Goal: Task Accomplishment & Management: Use online tool/utility

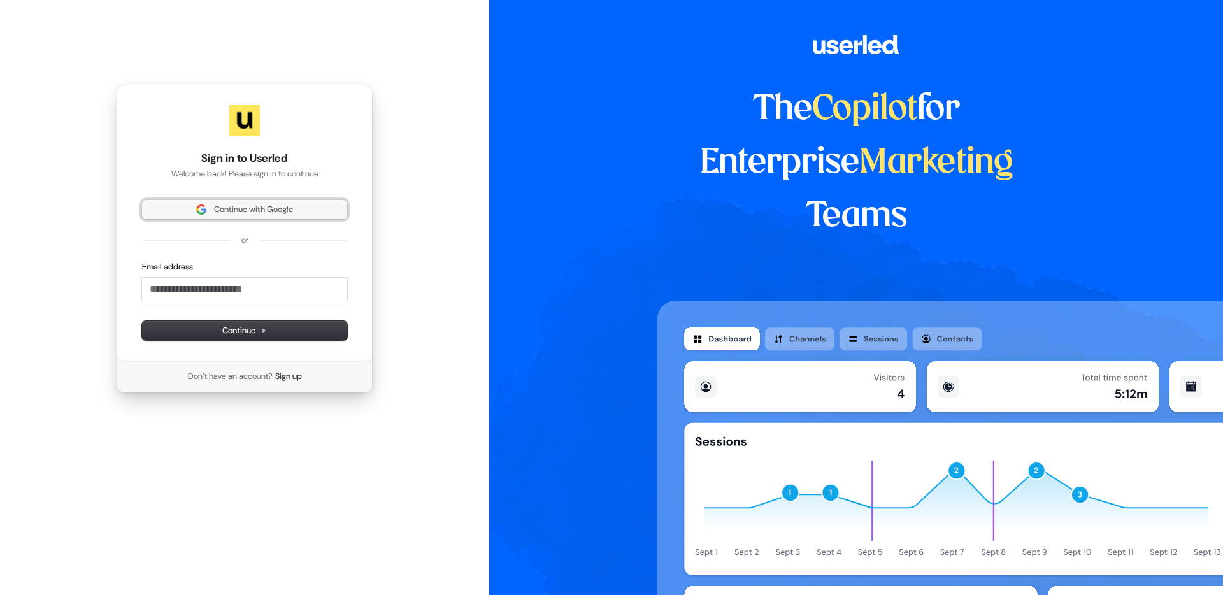
click at [266, 208] on span "Continue with Google" at bounding box center [253, 209] width 79 height 11
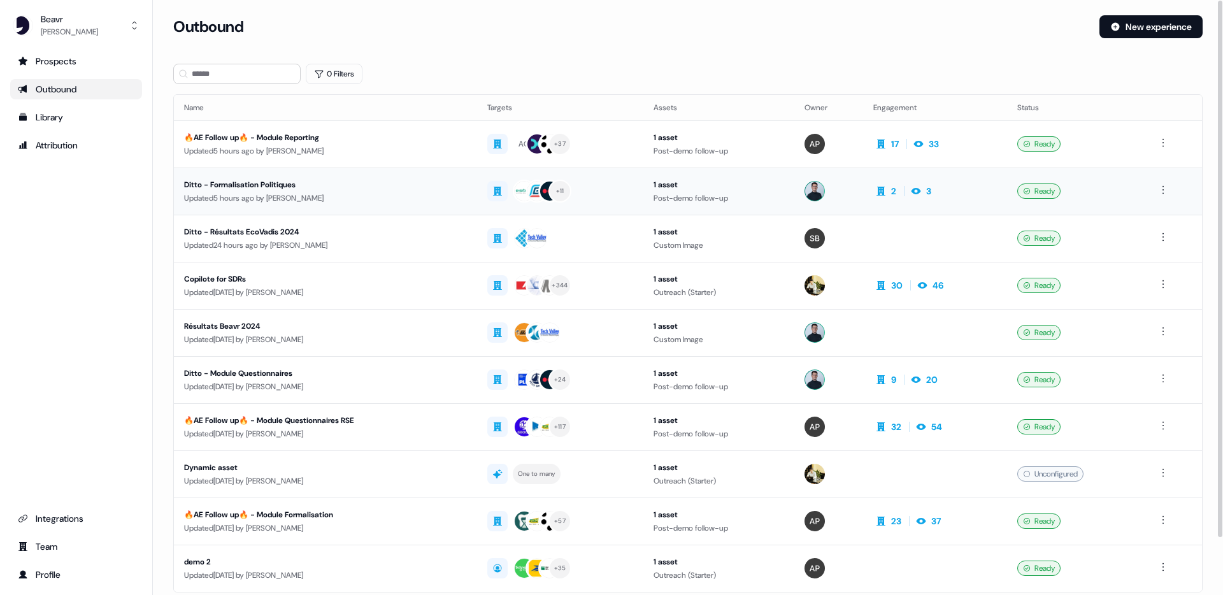
click at [308, 197] on div "Updated 5 hours ago by [PERSON_NAME]" at bounding box center [325, 198] width 283 height 13
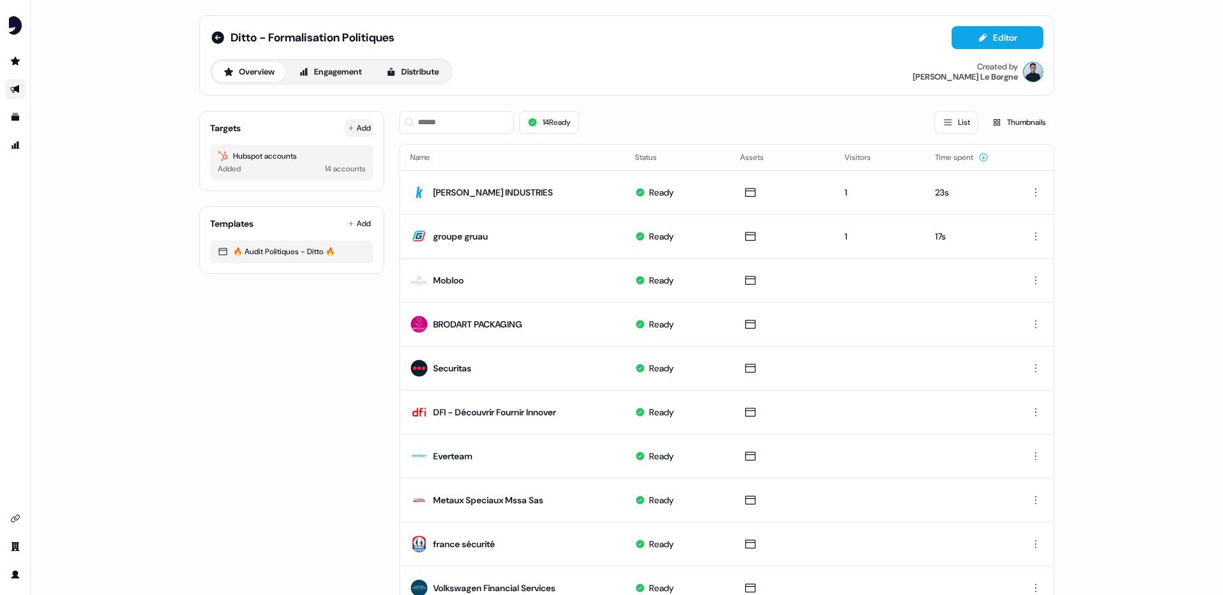
click at [357, 131] on button "Add" at bounding box center [359, 128] width 28 height 18
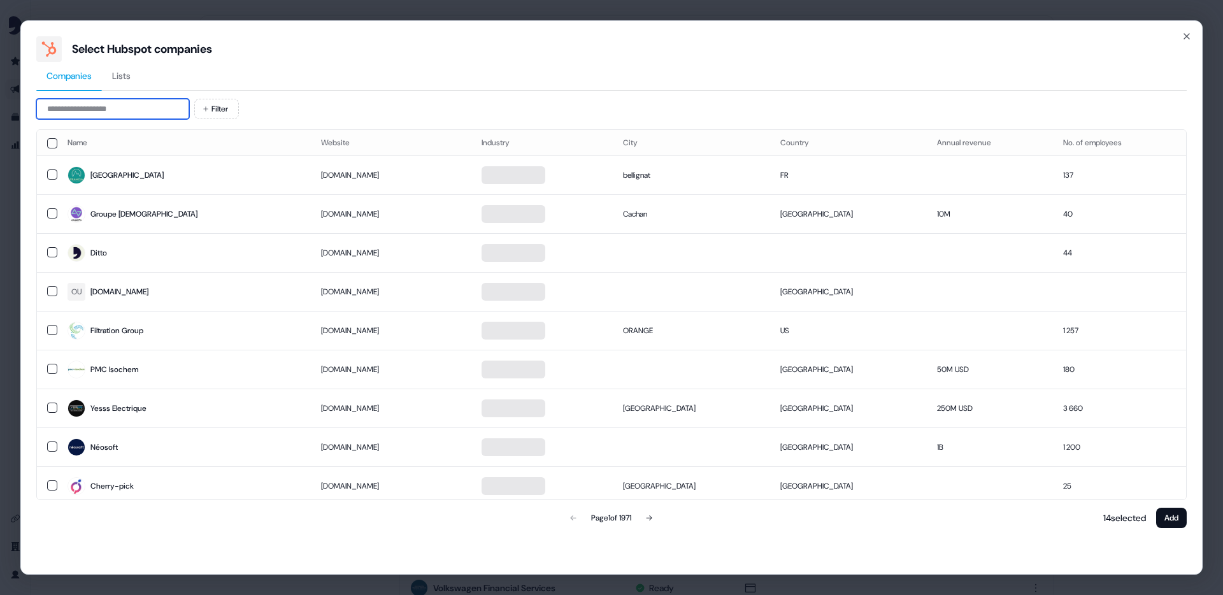
click at [162, 113] on input at bounding box center [112, 109] width 153 height 20
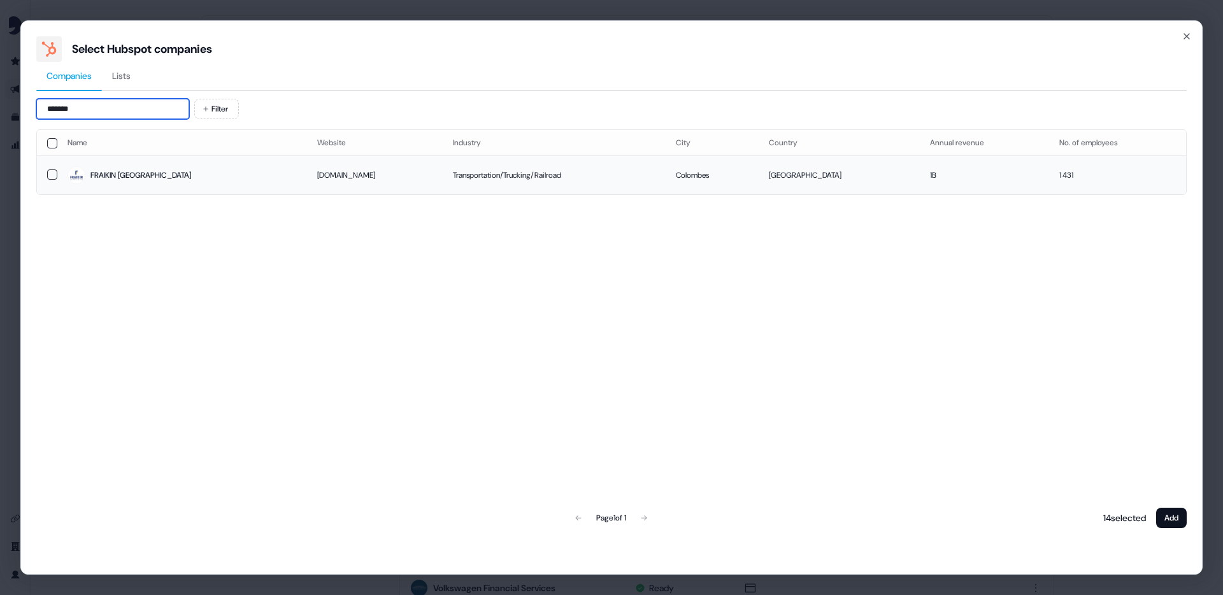
type input "*******"
click at [55, 175] on button "button" at bounding box center [52, 174] width 10 height 10
click at [1179, 517] on button "Add" at bounding box center [1171, 518] width 31 height 20
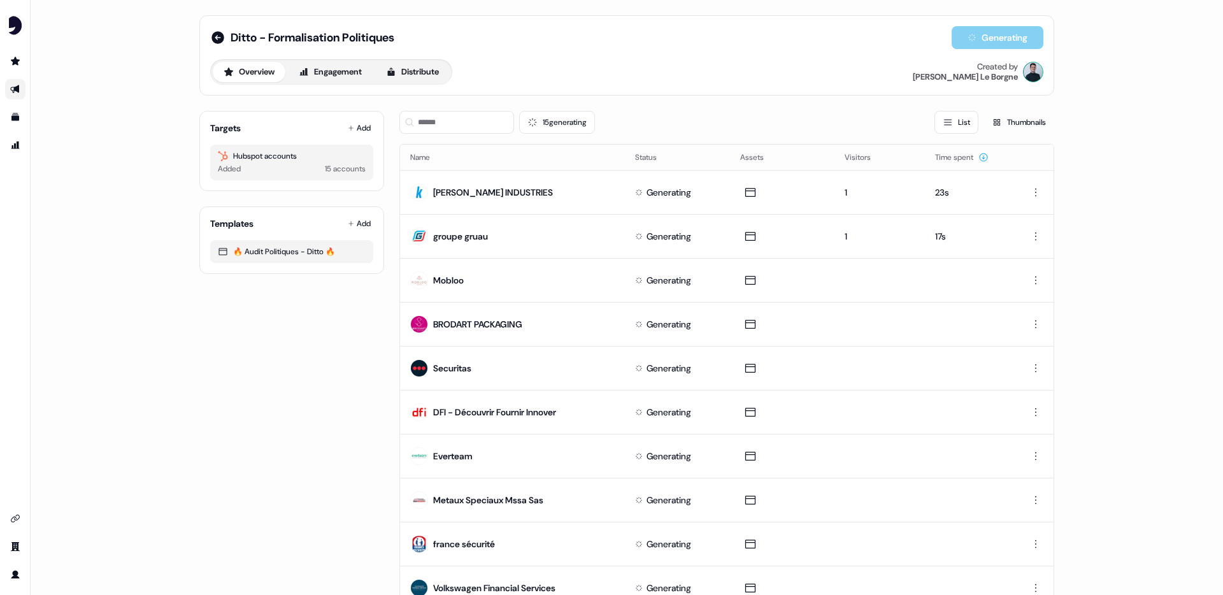
click at [524, 81] on div "Overview Engagement Distribute Created by [PERSON_NAME]" at bounding box center [626, 71] width 833 height 25
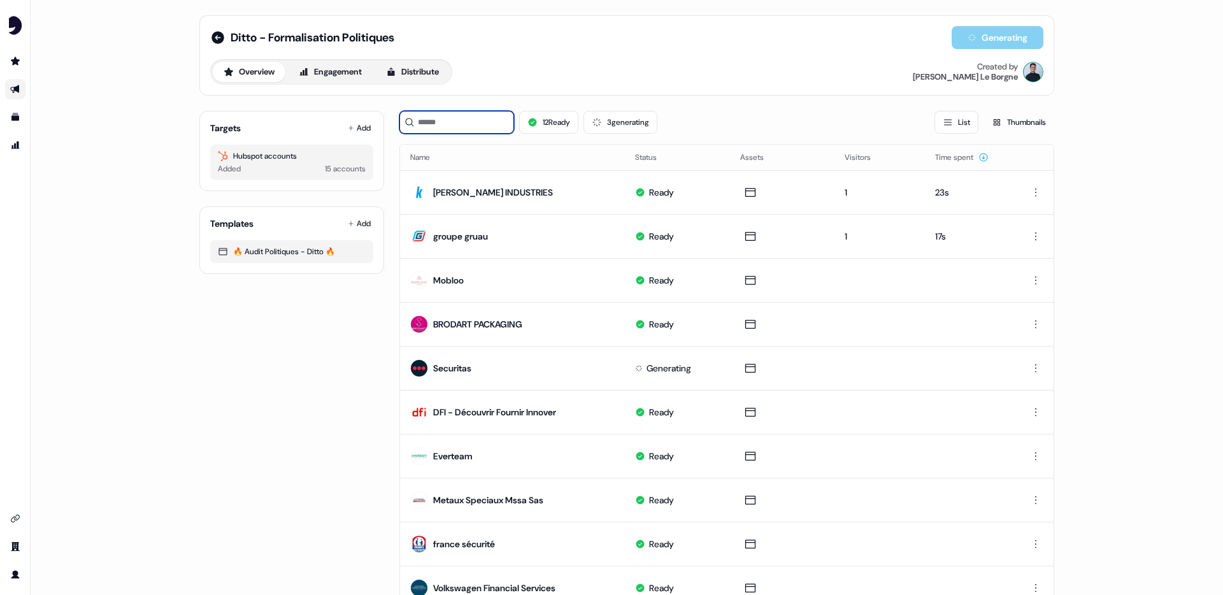
click at [483, 124] on input at bounding box center [456, 122] width 115 height 23
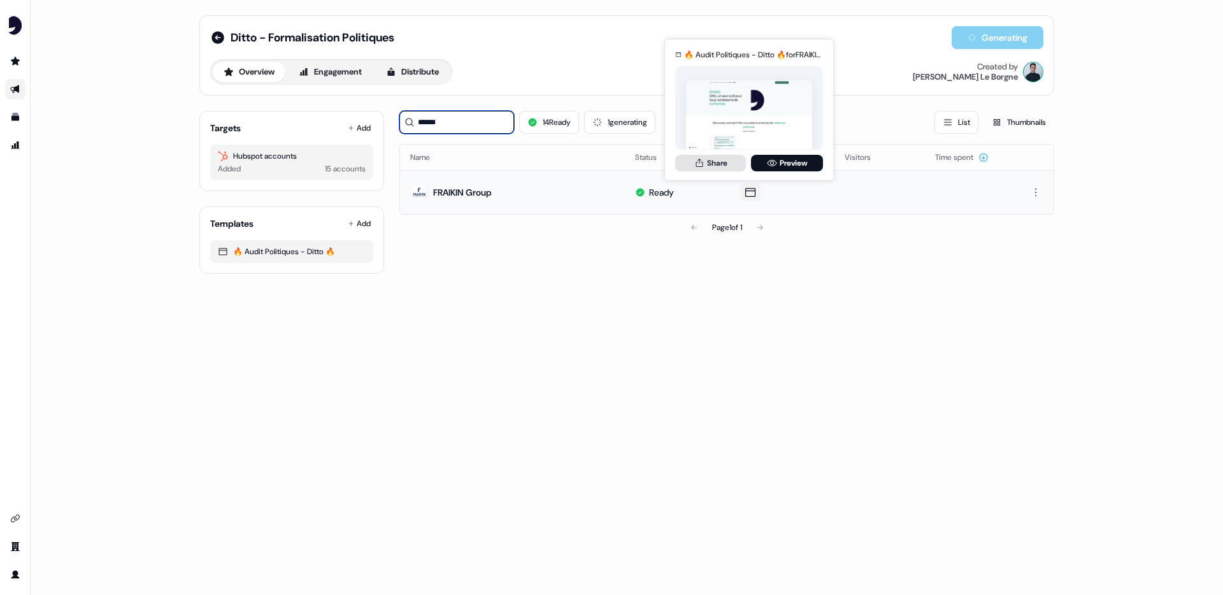
type input "******"
click at [720, 161] on button "Share" at bounding box center [710, 163] width 71 height 17
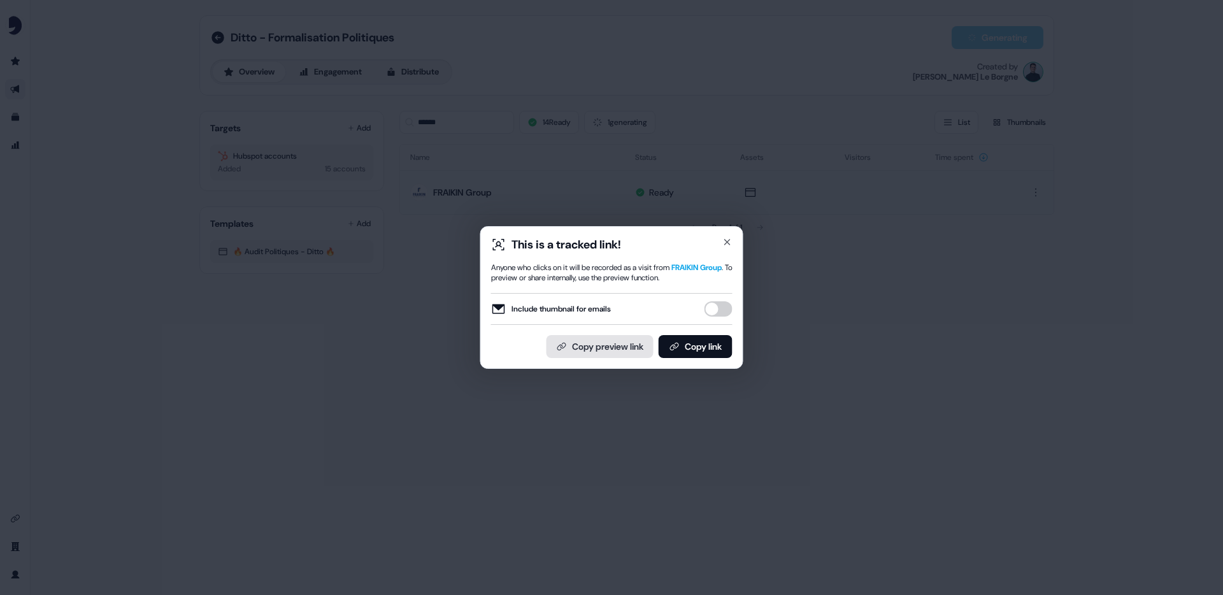
click at [589, 354] on button "Copy preview link" at bounding box center [600, 346] width 107 height 23
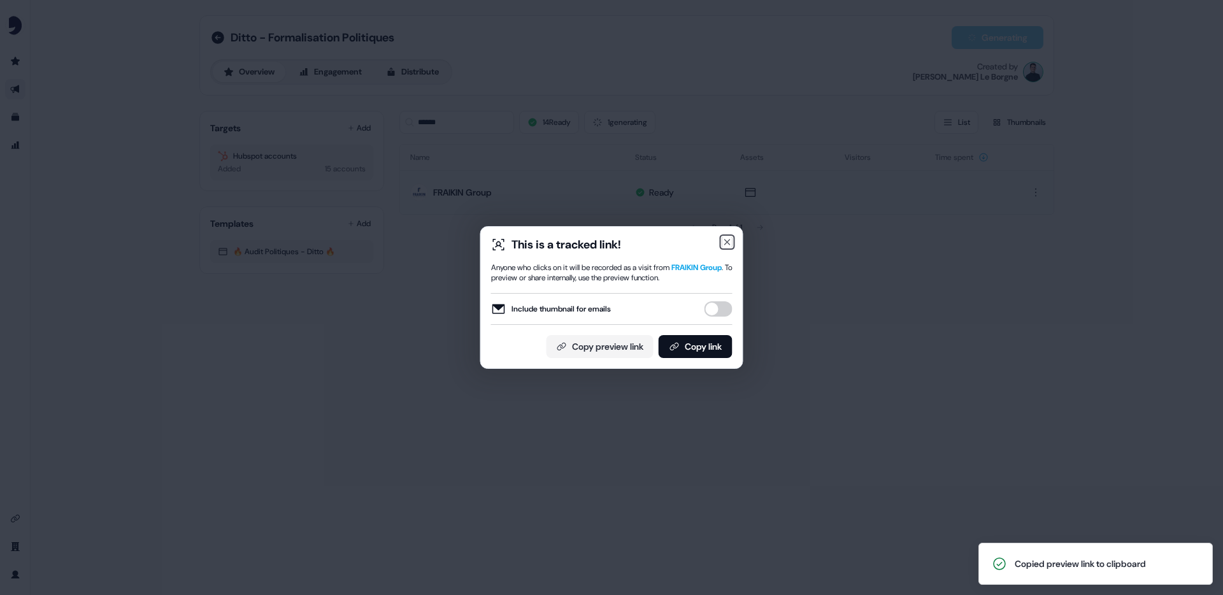
click at [730, 244] on icon "button" at bounding box center [727, 242] width 10 height 10
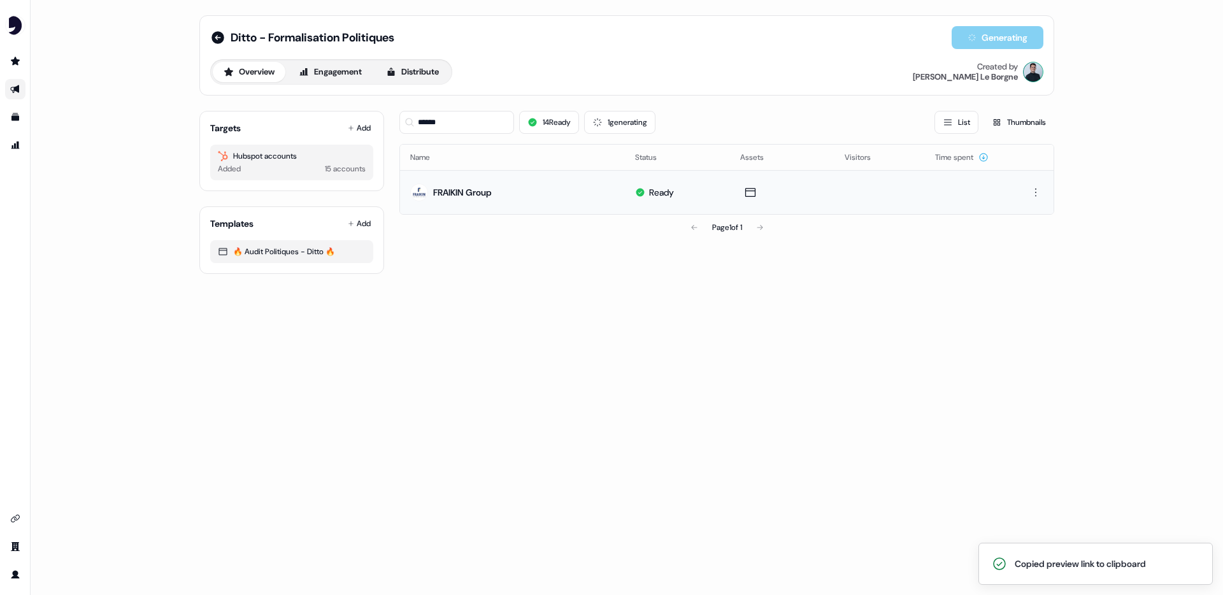
click at [17, 85] on link "Go to outbound experience" at bounding box center [15, 89] width 20 height 20
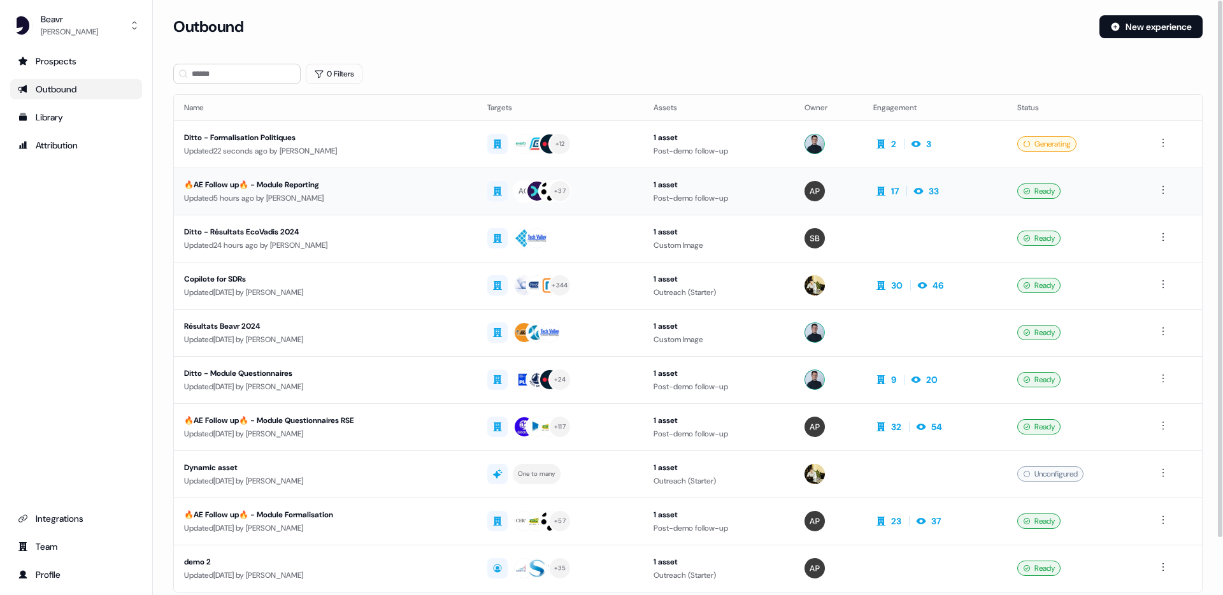
scroll to position [35, 0]
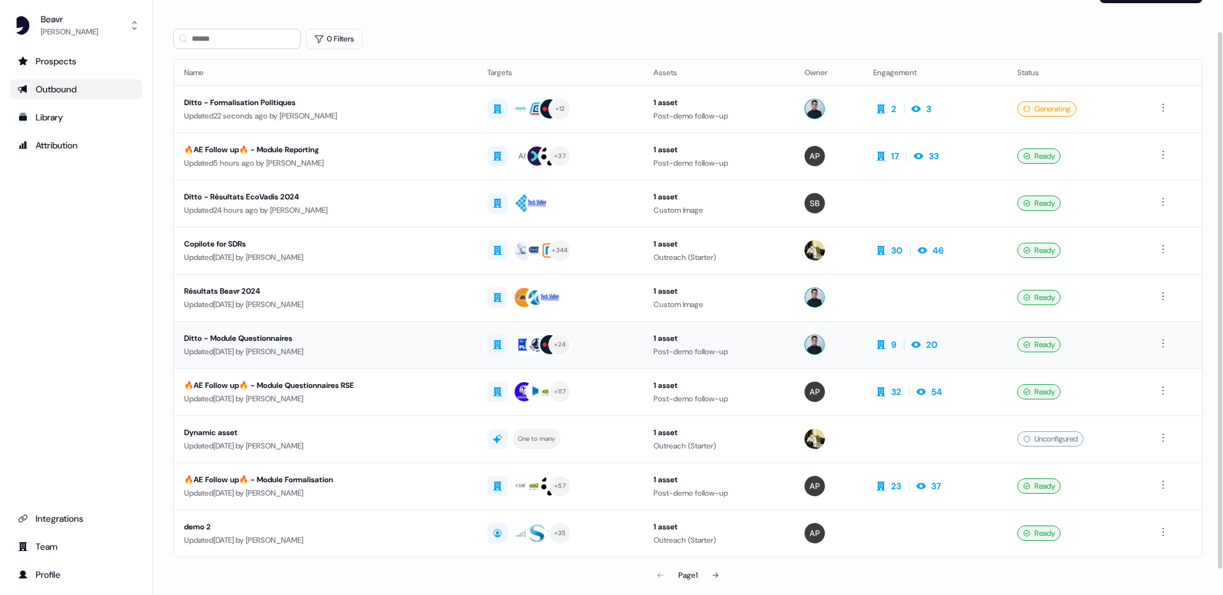
click at [347, 346] on div "Updated [DATE] by [PERSON_NAME]" at bounding box center [325, 351] width 283 height 13
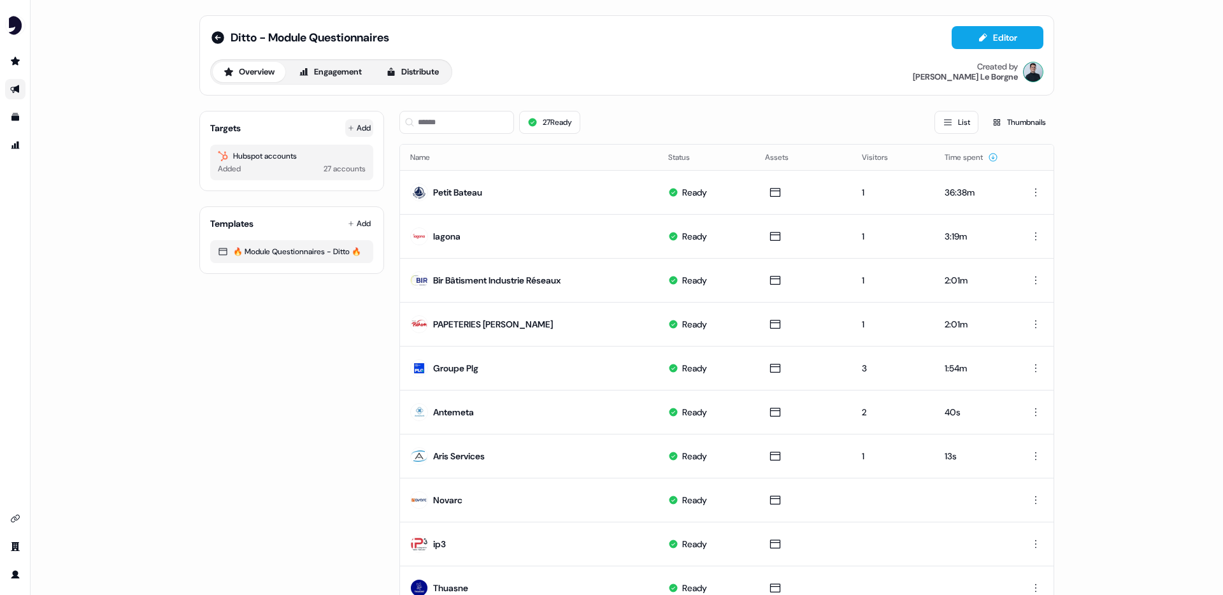
click at [361, 129] on button "Add" at bounding box center [359, 128] width 28 height 18
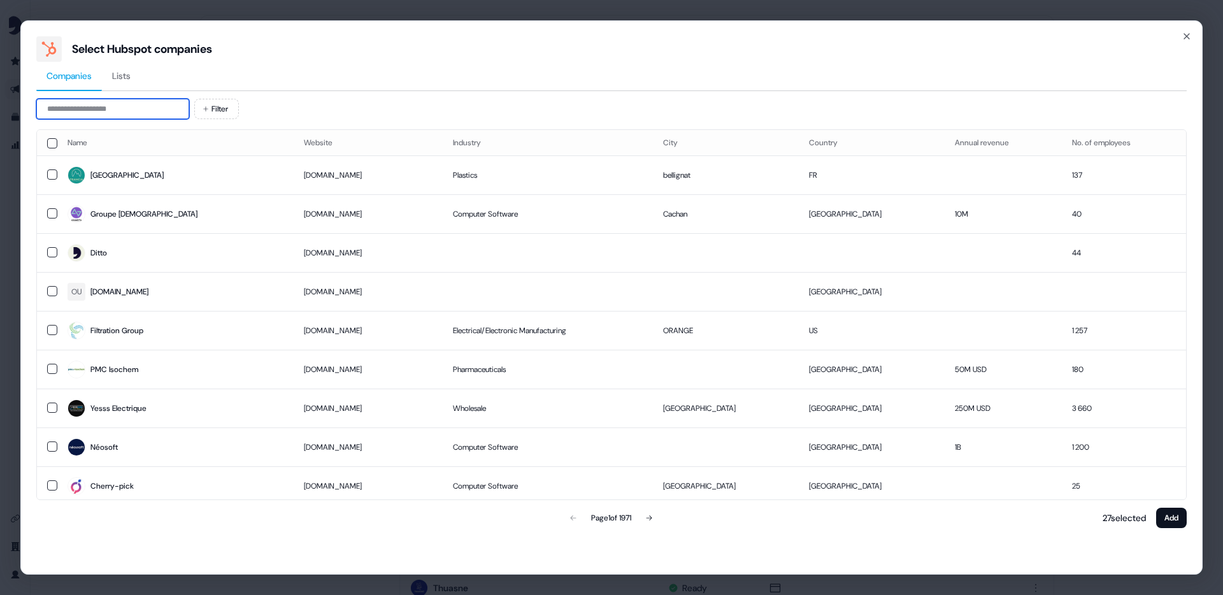
click at [163, 118] on input at bounding box center [112, 109] width 153 height 20
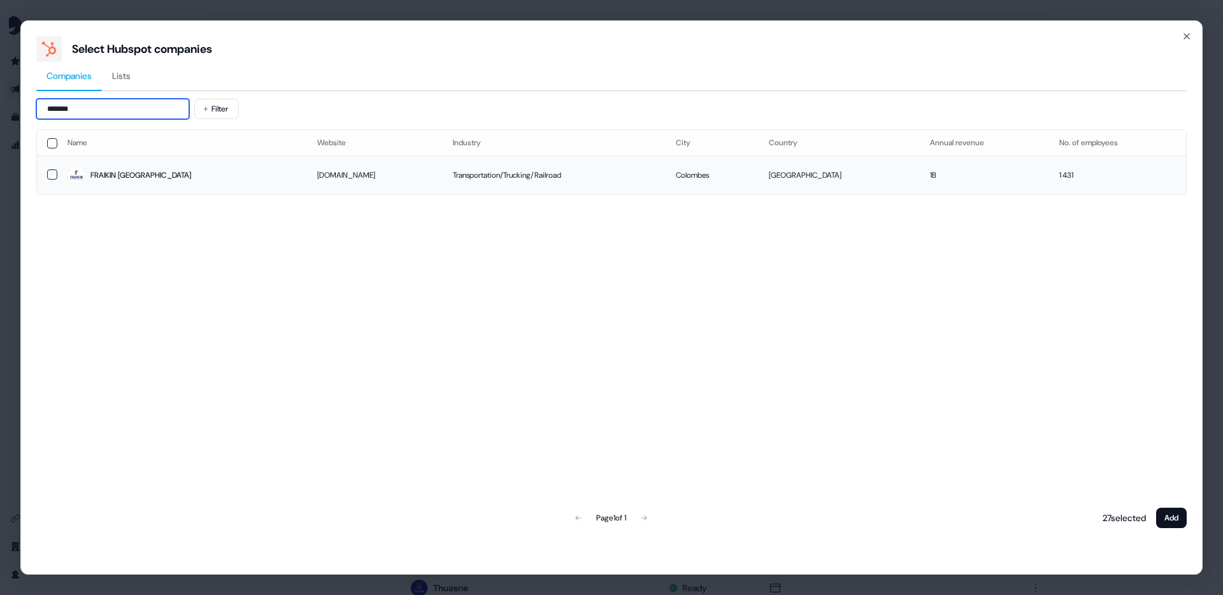
type input "*******"
click at [52, 173] on button "button" at bounding box center [52, 174] width 10 height 10
click at [1178, 520] on button "Add" at bounding box center [1171, 518] width 31 height 20
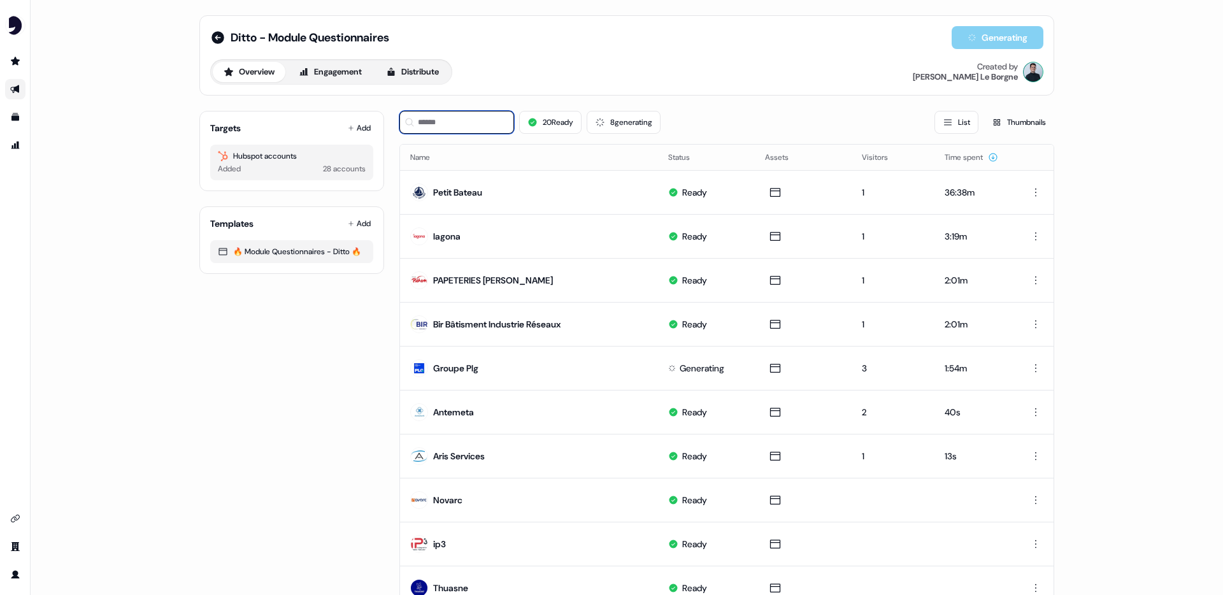
click at [453, 129] on input at bounding box center [456, 122] width 115 height 23
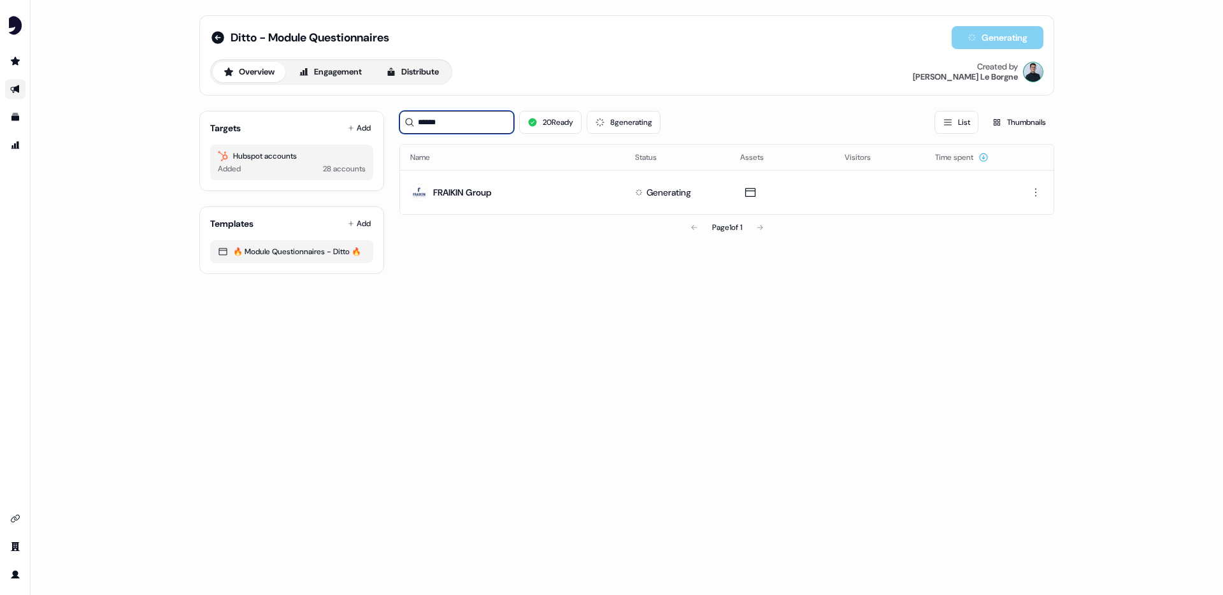
type input "******"
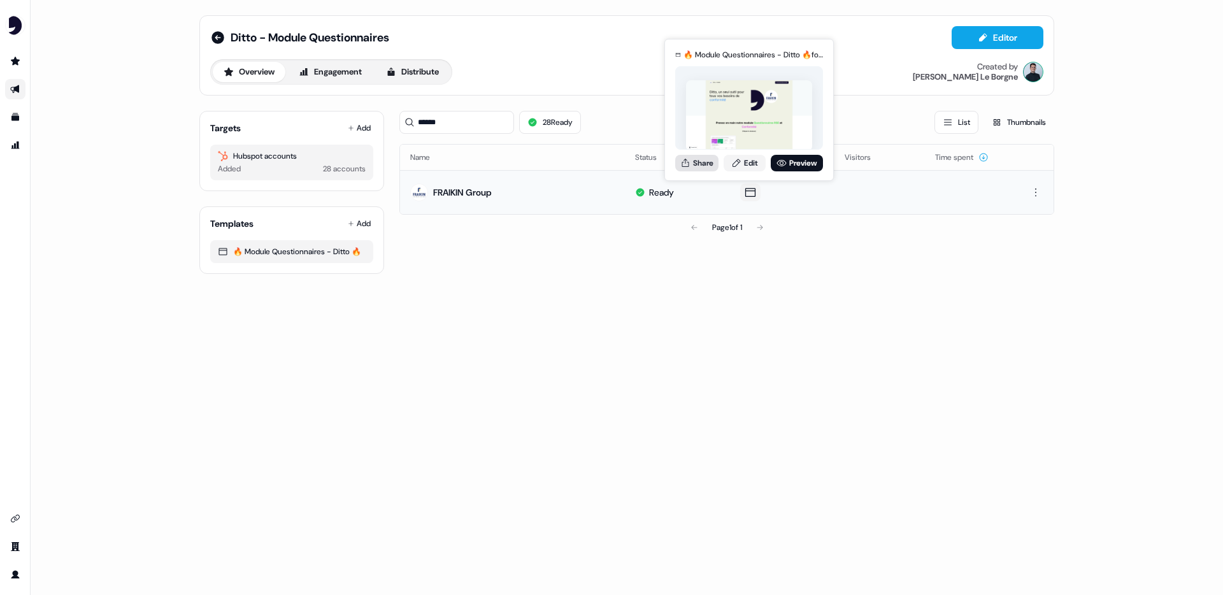
click at [695, 162] on button "Share" at bounding box center [696, 163] width 43 height 17
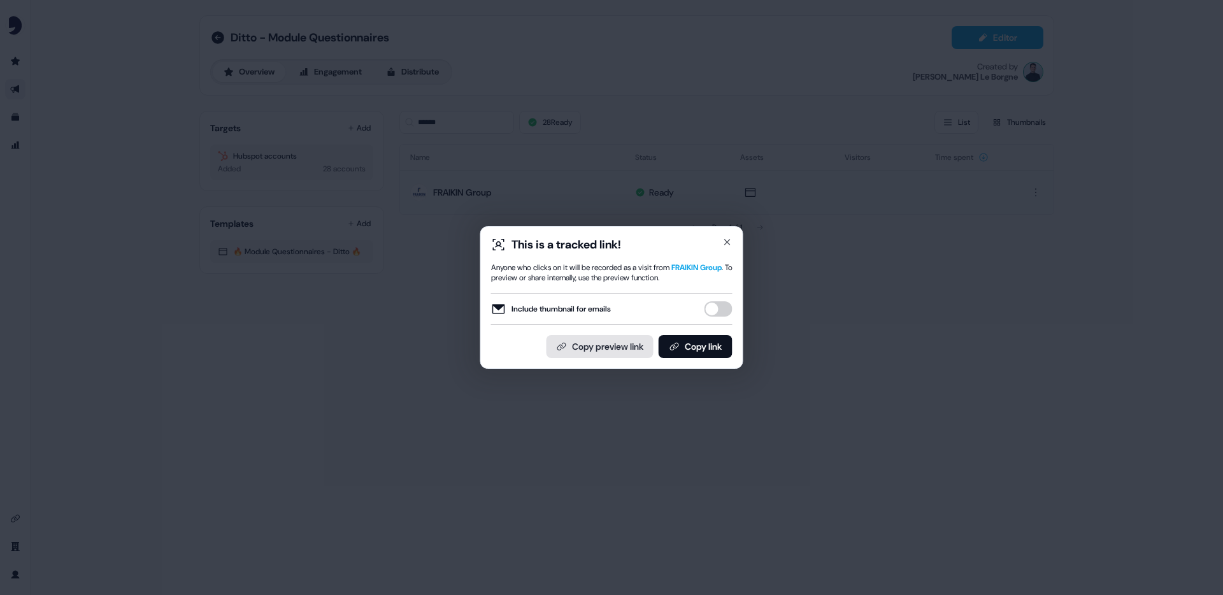
click at [604, 350] on button "Copy preview link" at bounding box center [600, 346] width 107 height 23
